Goal: Communication & Community: Ask a question

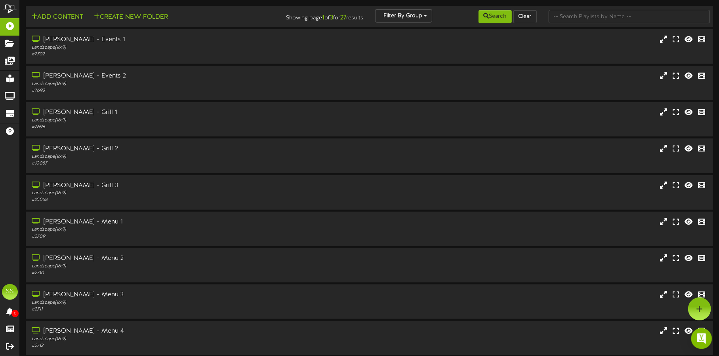
click at [698, 335] on img "Open Intercom Messenger" at bounding box center [701, 339] width 10 height 10
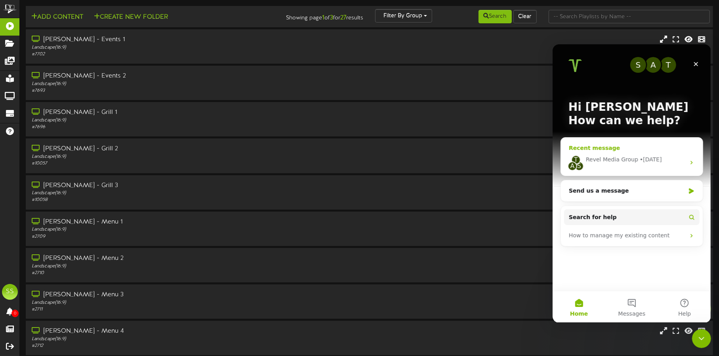
click at [670, 158] on div "Revel Media Group • [DATE]" at bounding box center [634, 159] width 99 height 8
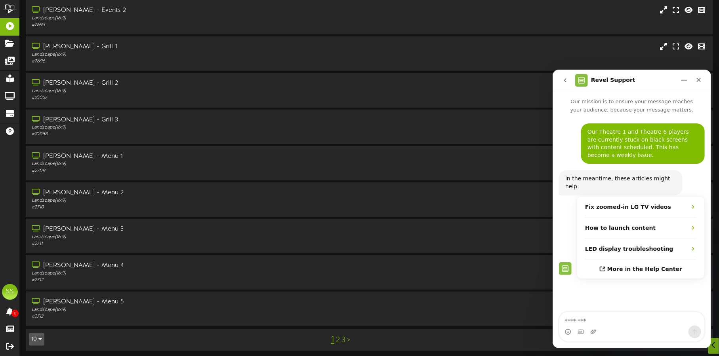
scroll to position [68, 0]
click at [605, 317] on textarea "Message…" at bounding box center [631, 318] width 145 height 13
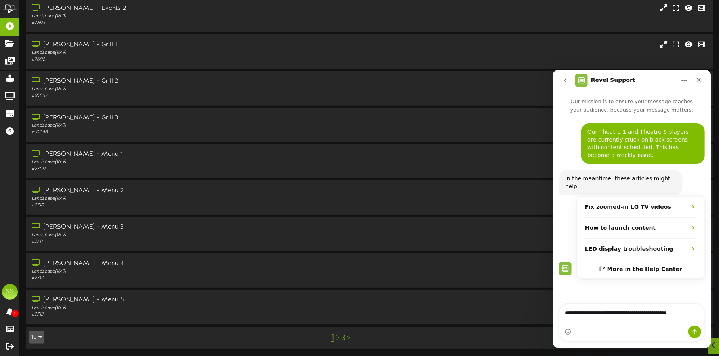
type textarea "**********"
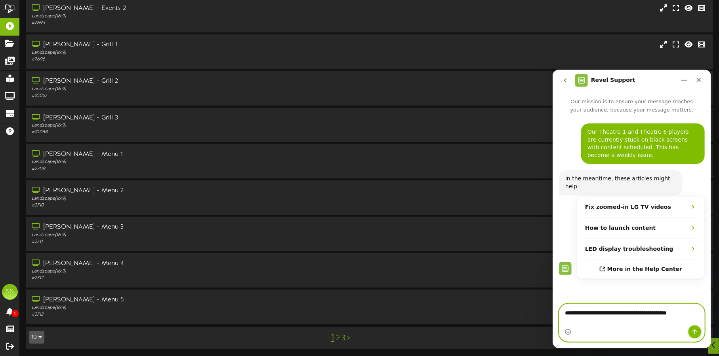
click at [694, 336] on button "Send a message…" at bounding box center [694, 331] width 13 height 13
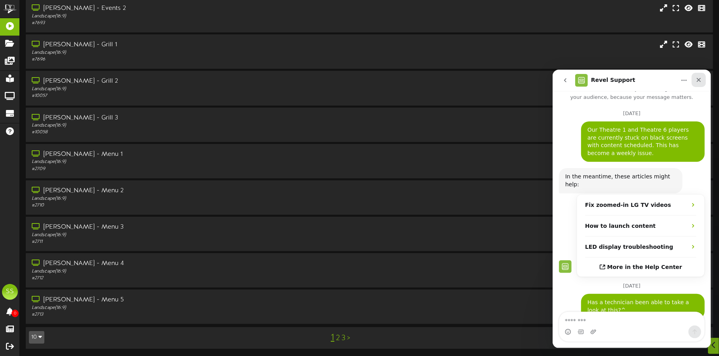
click at [700, 81] on icon "Close" at bounding box center [698, 79] width 6 height 6
